Goal: Navigation & Orientation: Find specific page/section

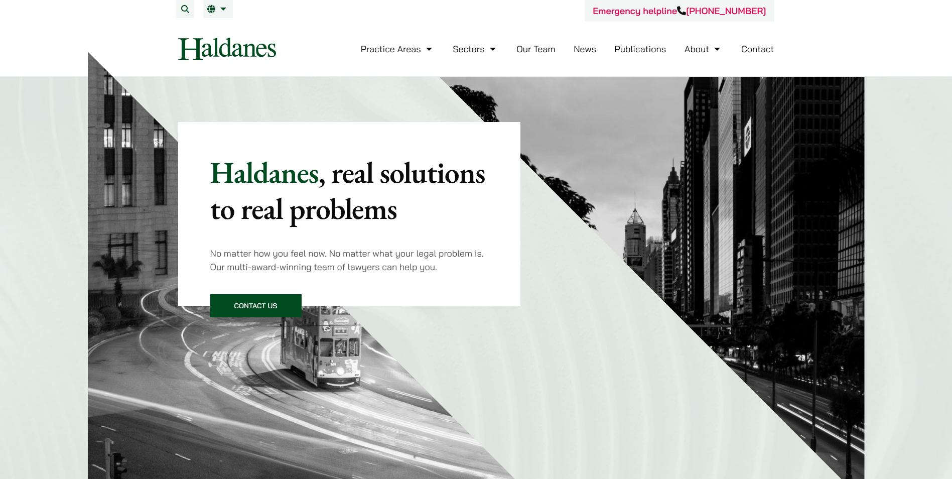
click at [534, 47] on link "Our Team" at bounding box center [536, 49] width 39 height 12
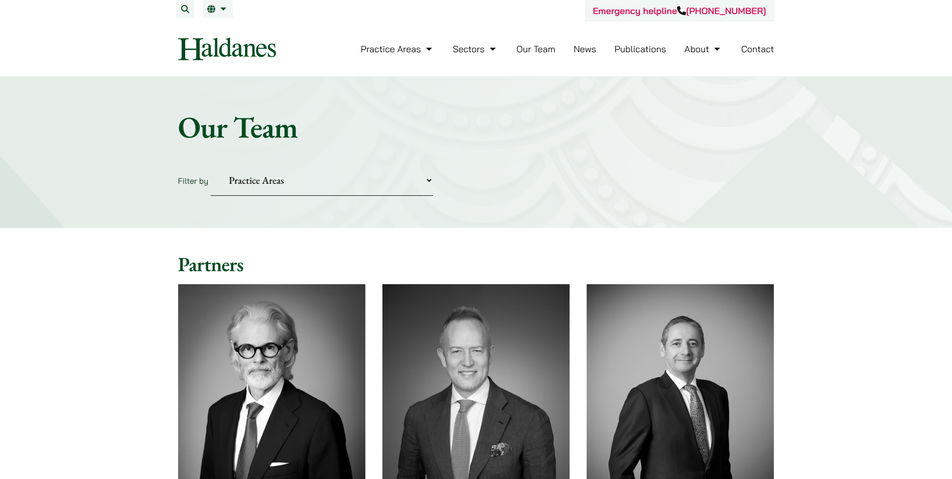
click at [587, 50] on link "News" at bounding box center [585, 49] width 23 height 12
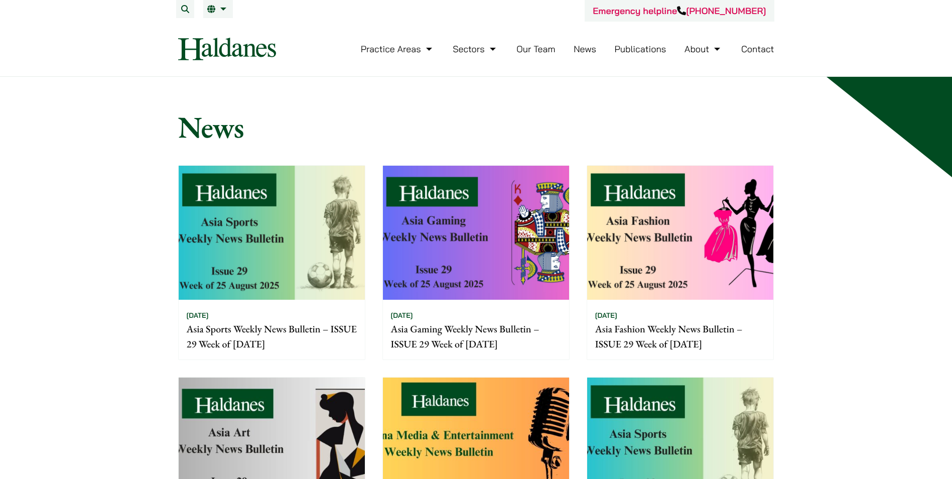
scroll to position [452, 0]
